Goal: Book appointment/travel/reservation

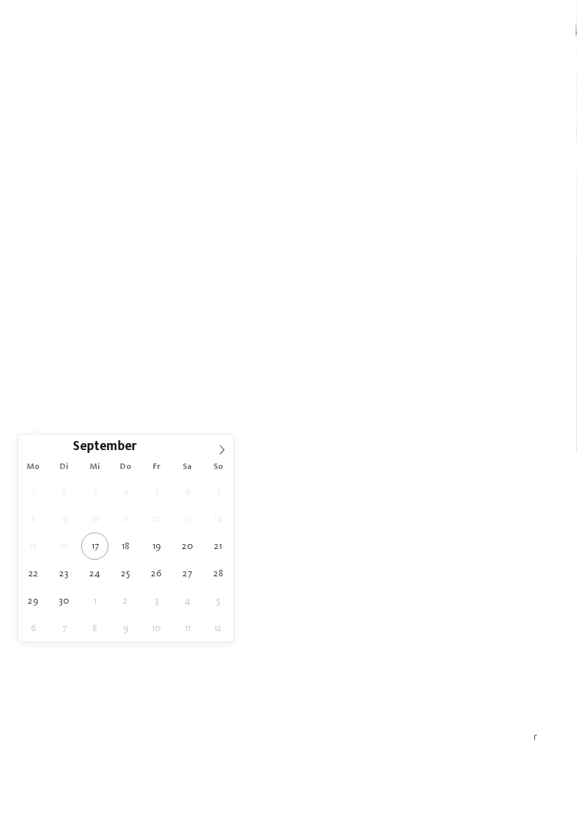
click at [219, 465] on span "So" at bounding box center [218, 467] width 31 height 9
click at [222, 449] on icon at bounding box center [222, 450] width 10 height 10
click at [219, 446] on icon at bounding box center [222, 450] width 10 height 10
type div "[DATE]"
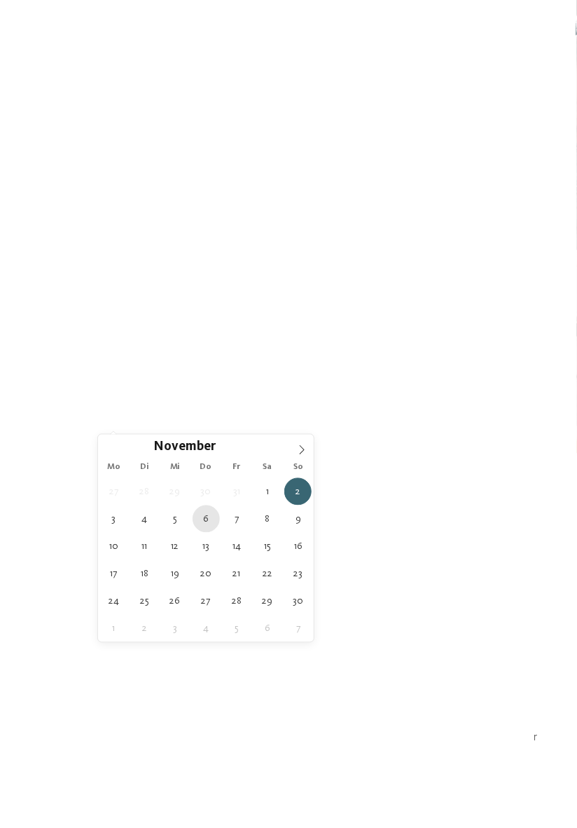
type div "[DATE]"
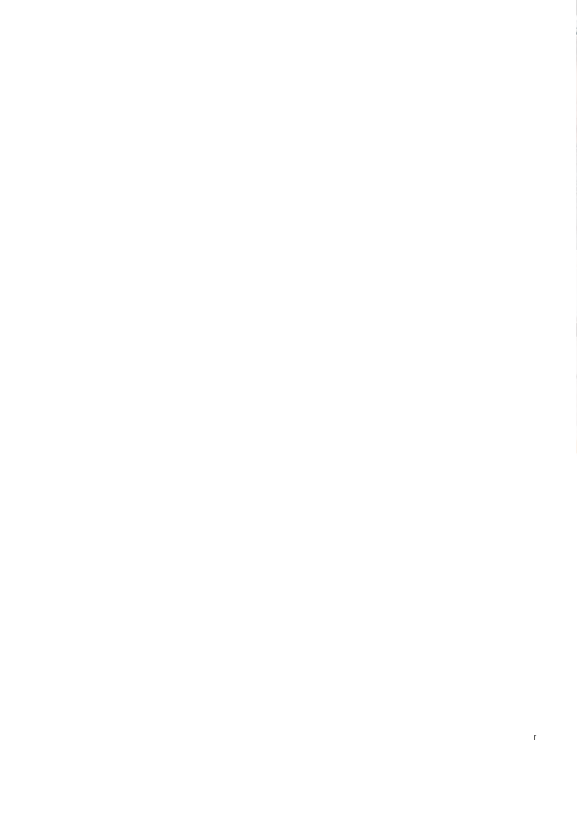
click at [219, 392] on div "Region" at bounding box center [216, 379] width 76 height 25
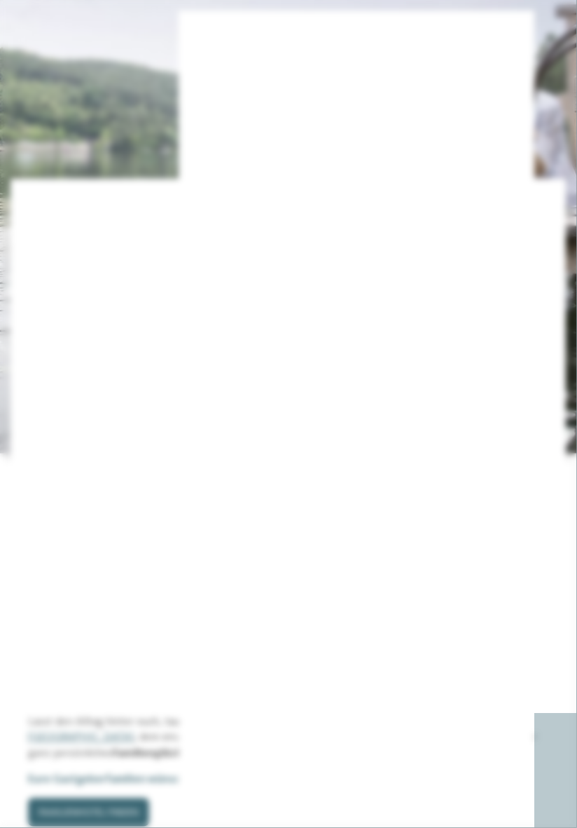
click at [371, 371] on div at bounding box center [373, 372] width 14 height 14
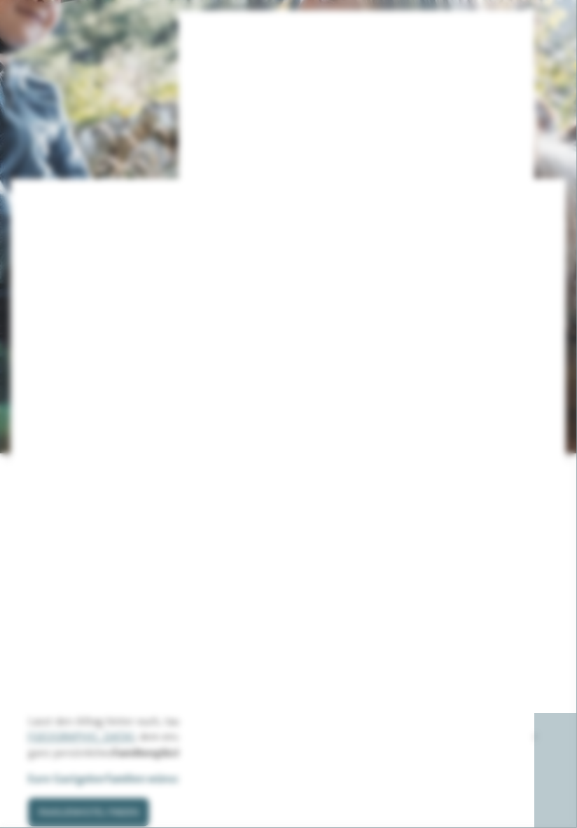
click at [371, 395] on div at bounding box center [373, 400] width 14 height 14
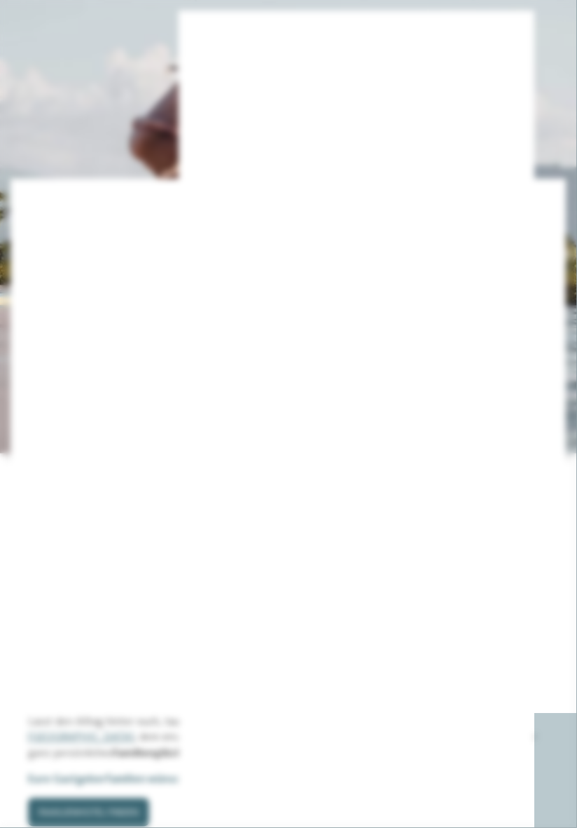
click at [368, 427] on div at bounding box center [373, 428] width 14 height 14
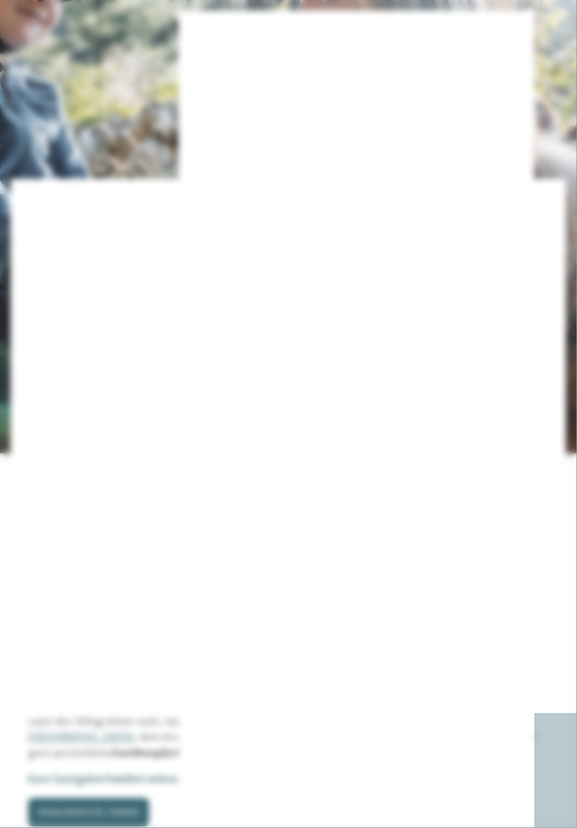
click at [372, 460] on div at bounding box center [373, 456] width 14 height 14
click at [254, 507] on div "übernehmen" at bounding box center [289, 506] width 182 height 28
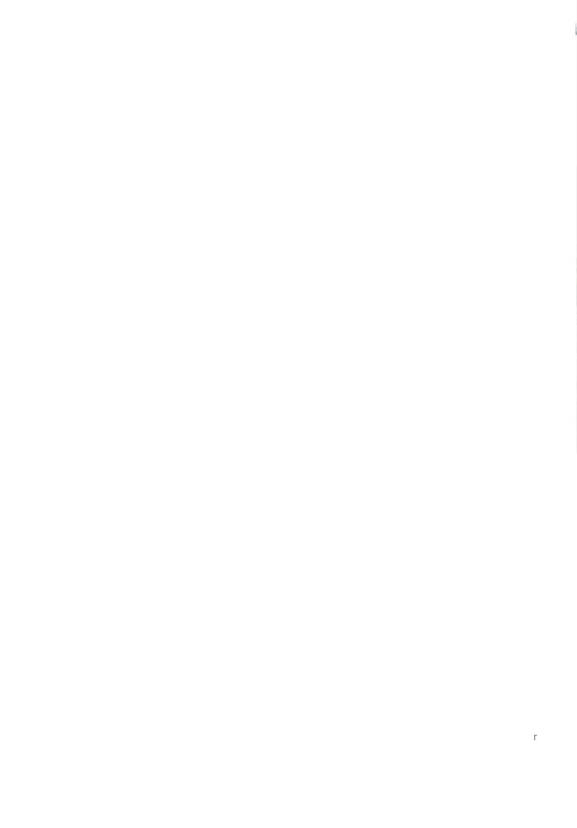
click at [512, 392] on link "Hotel finden" at bounding box center [522, 379] width 76 height 25
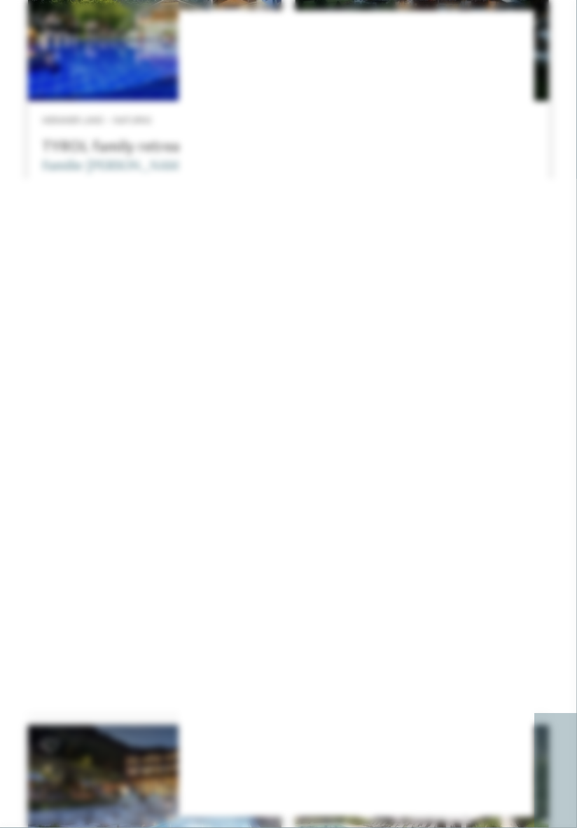
click at [544, 294] on icon at bounding box center [550, 281] width 30 height 25
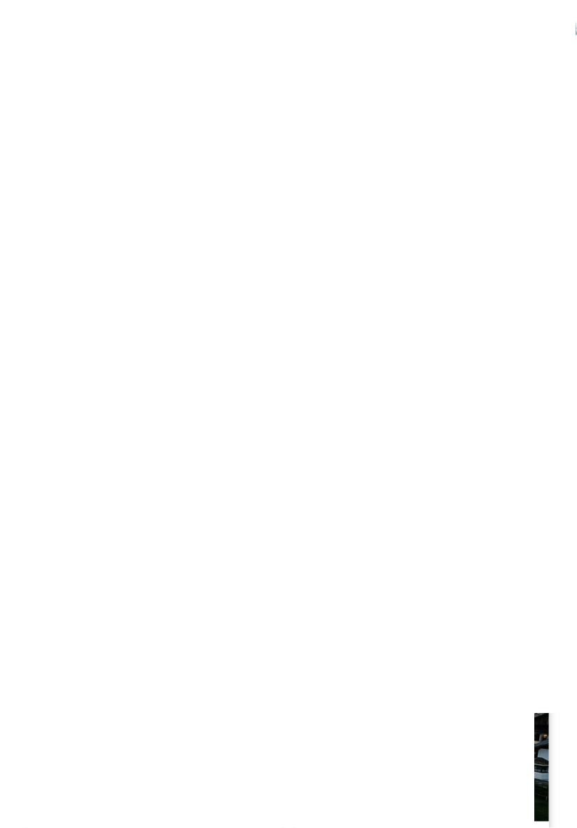
scroll to position [151, 0]
click at [430, 353] on div "NEW [DATE]" at bounding box center [423, 360] width 254 height 143
click at [28, 492] on icon at bounding box center [28, 502] width 39 height 32
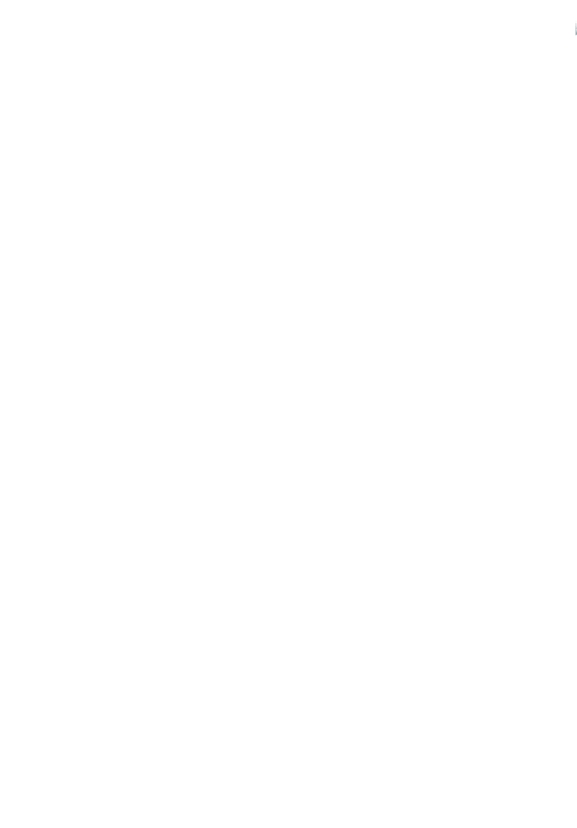
click at [28, 494] on icon at bounding box center [28, 502] width 39 height 32
click at [26, 491] on icon at bounding box center [28, 502] width 39 height 32
click at [20, 495] on icon at bounding box center [28, 502] width 39 height 32
click at [26, 491] on icon at bounding box center [28, 502] width 39 height 32
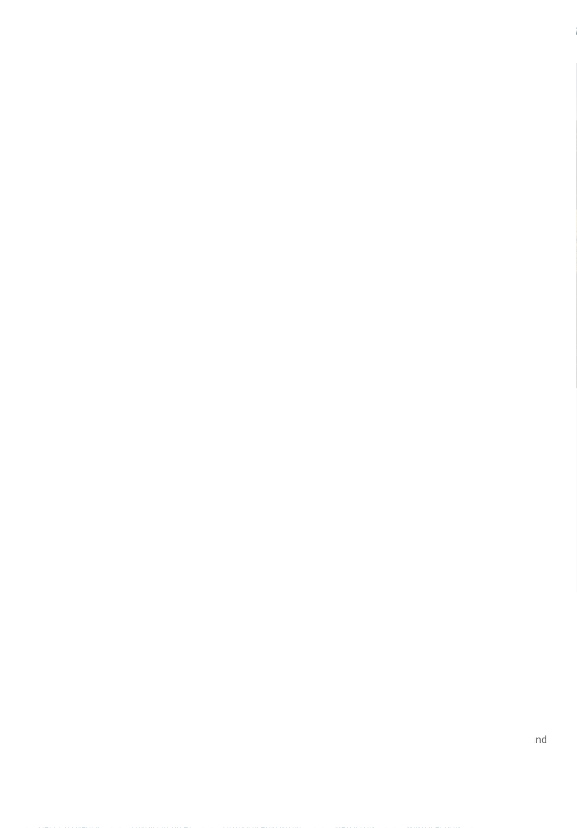
click at [29, 87] on icon at bounding box center [31, 91] width 34 height 28
click at [208, 510] on div at bounding box center [155, 511] width 254 height 143
click at [25, 89] on icon at bounding box center [31, 91] width 34 height 28
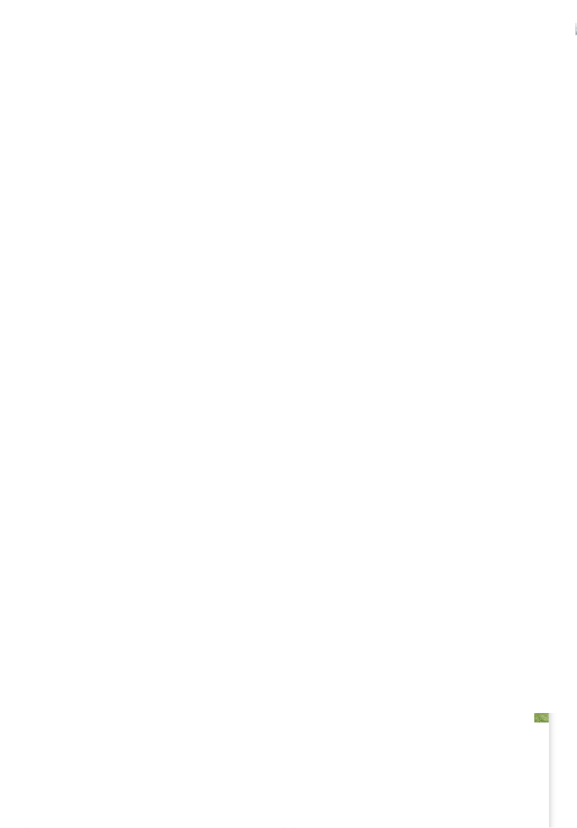
scroll to position [1874, 0]
